Goal: Transaction & Acquisition: Obtain resource

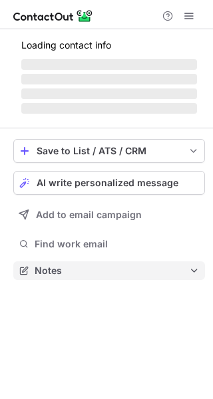
scroll to position [269, 213]
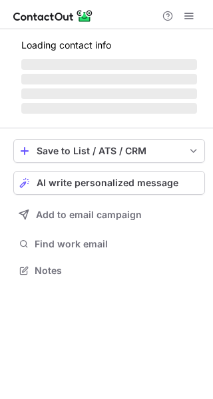
scroll to position [269, 213]
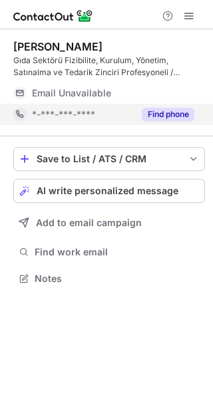
click at [160, 115] on button "Find phone" at bounding box center [168, 114] width 53 height 13
